Goal: Task Accomplishment & Management: Manage account settings

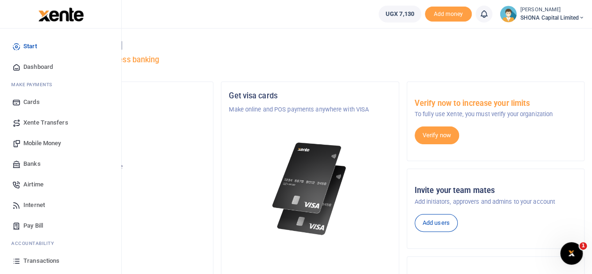
click at [40, 225] on span "Pay Bill" at bounding box center [33, 225] width 20 height 9
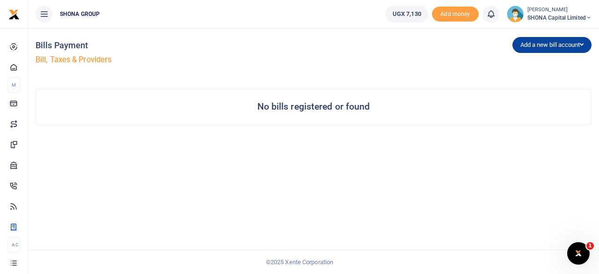
click at [537, 42] on button "Add a new bill account" at bounding box center [551, 45] width 79 height 16
click at [526, 77] on link "NWSC" at bounding box center [550, 77] width 74 height 13
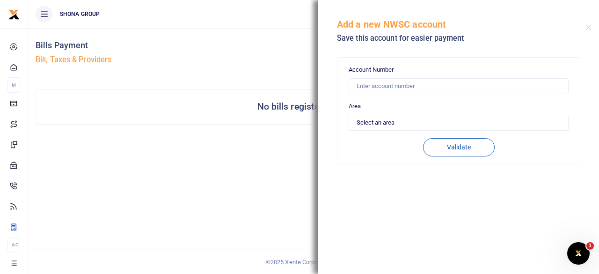
click at [200, 47] on h4 "Bills Payment" at bounding box center [173, 45] width 274 height 10
click at [585, 27] on button "Close" at bounding box center [588, 27] width 6 height 6
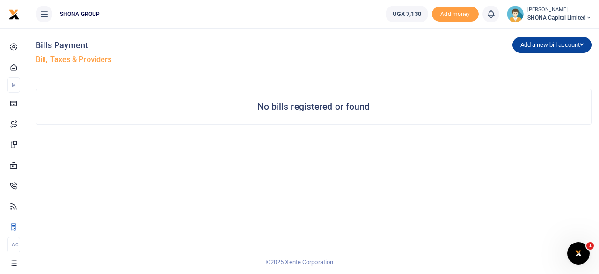
click at [544, 44] on button "Add a new bill account" at bounding box center [551, 45] width 79 height 16
click at [527, 63] on link "UEDCL" at bounding box center [550, 64] width 74 height 13
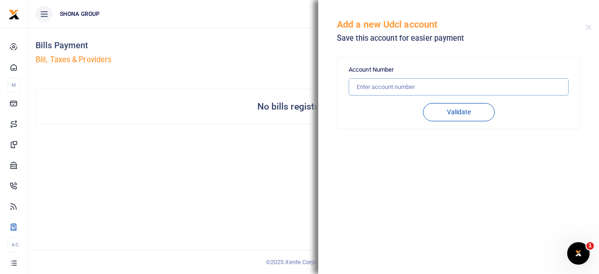
click at [391, 82] on input "text" at bounding box center [458, 87] width 220 height 18
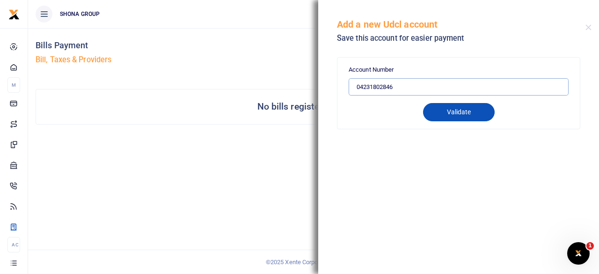
type input "04231802846"
click at [458, 113] on button "Validate" at bounding box center [459, 112] width 72 height 18
type input "04231802846"
type input "[PERSON_NAME]"
type input "PREPAID"
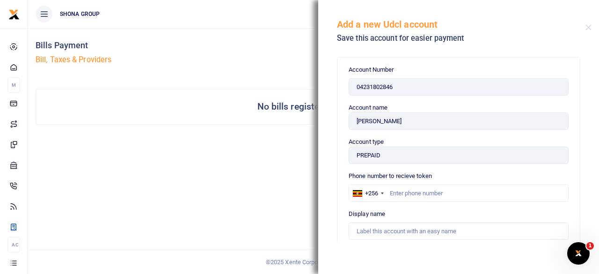
scroll to position [45, 0]
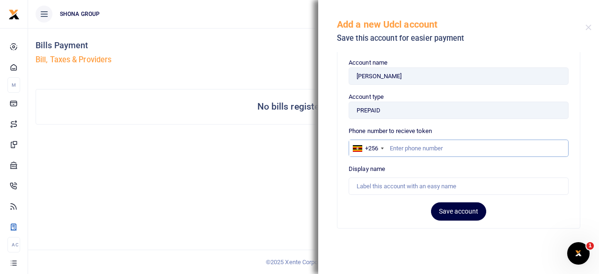
click at [412, 146] on input "text" at bounding box center [458, 148] width 220 height 18
click at [167, 54] on div "Bills Payment Bill, Taxes & Providers" at bounding box center [173, 54] width 274 height 53
click at [584, 28] on h5 "Add a new Udcl account" at bounding box center [461, 24] width 248 height 11
click at [590, 24] on button "Close" at bounding box center [588, 27] width 6 height 6
